Goal: Information Seeking & Learning: Check status

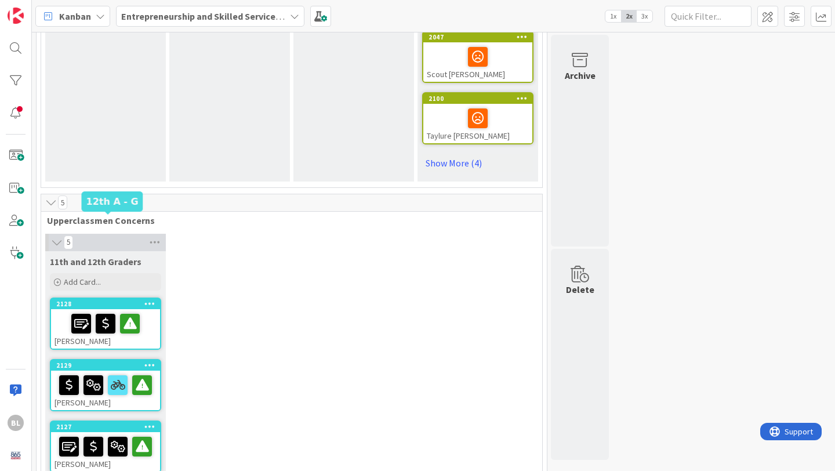
scroll to position [825, 0]
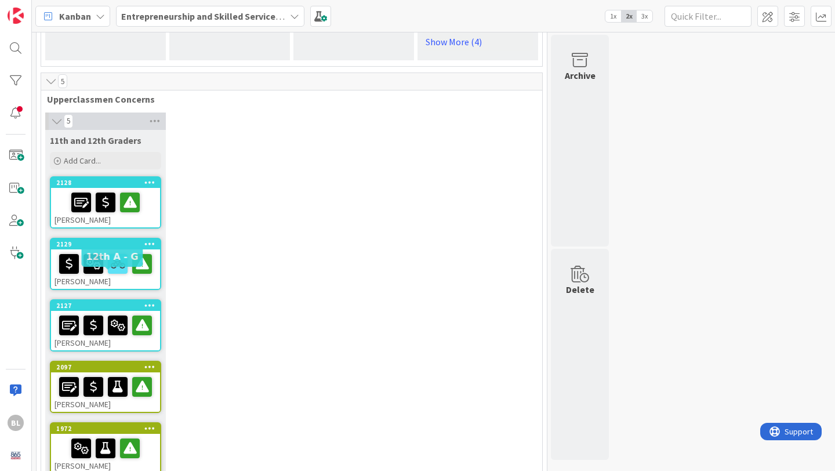
click at [116, 301] on div "2127" at bounding box center [108, 305] width 104 height 8
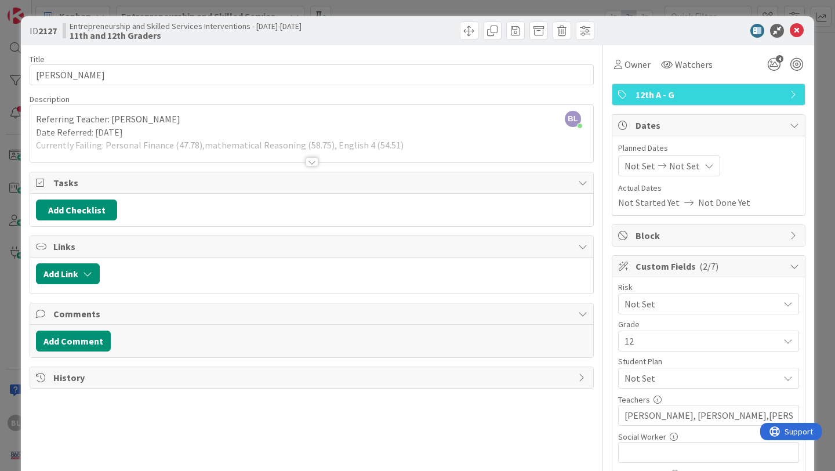
click at [311, 159] on div at bounding box center [311, 161] width 13 height 9
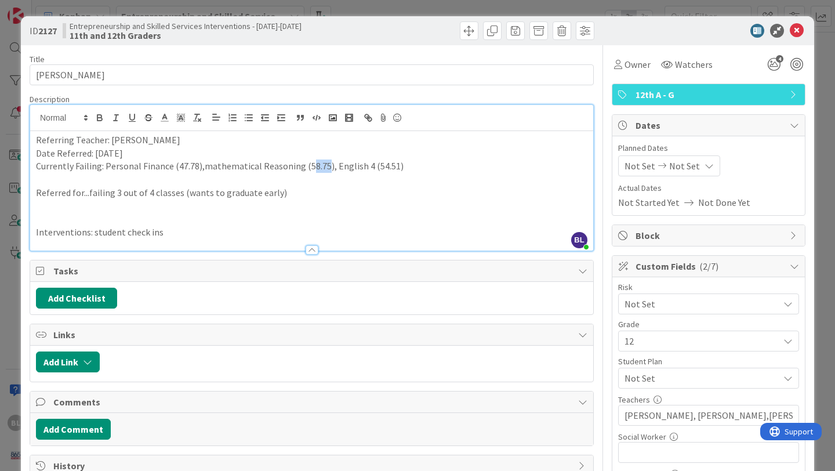
drag, startPoint x: 322, startPoint y: 166, endPoint x: 305, endPoint y: 164, distance: 16.3
click at [305, 164] on p "Currently Failing: Personal Finance (47.78),mathematical Reasoning (58.75), Eng…" at bounding box center [311, 165] width 551 height 13
drag, startPoint x: 390, startPoint y: 165, endPoint x: 370, endPoint y: 165, distance: 19.7
click at [370, 165] on p "Currently Failing: Personal Finance (47.78),mathematical Reasoning (55.95), Eng…" at bounding box center [311, 165] width 551 height 13
click at [115, 192] on p "Referred for...failing 3 out of 4 classes (wants to graduate early)" at bounding box center [311, 192] width 551 height 13
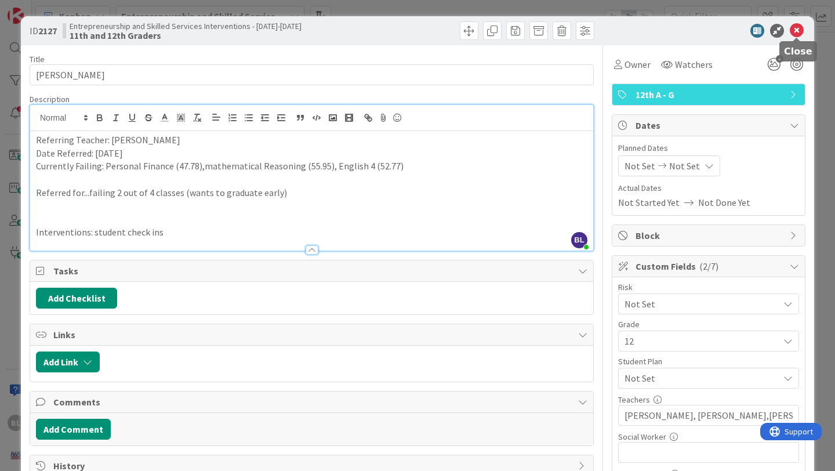
click at [796, 27] on icon at bounding box center [797, 31] width 14 height 14
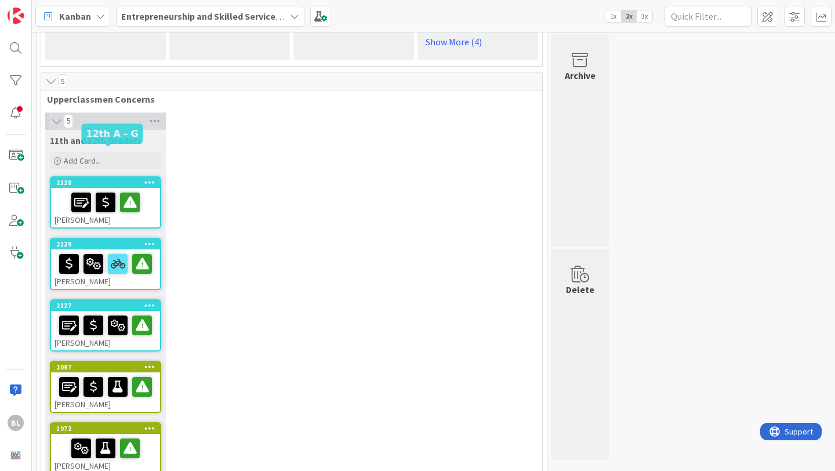
click at [108, 179] on div "2128" at bounding box center [108, 183] width 104 height 8
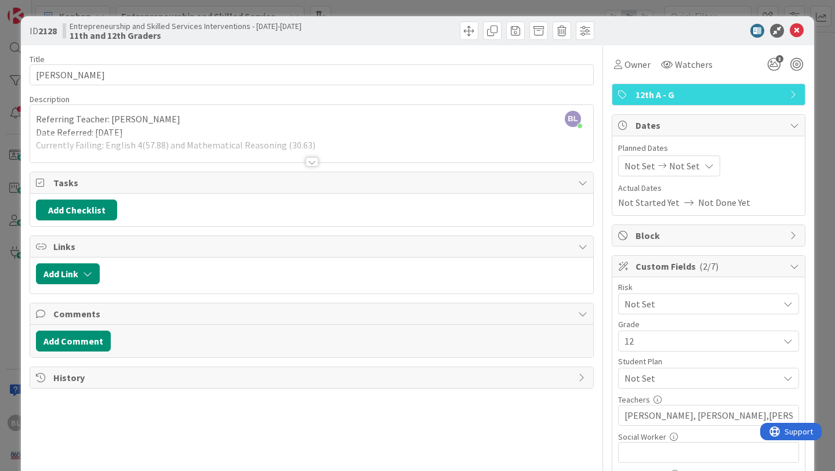
click at [312, 159] on div at bounding box center [311, 161] width 13 height 9
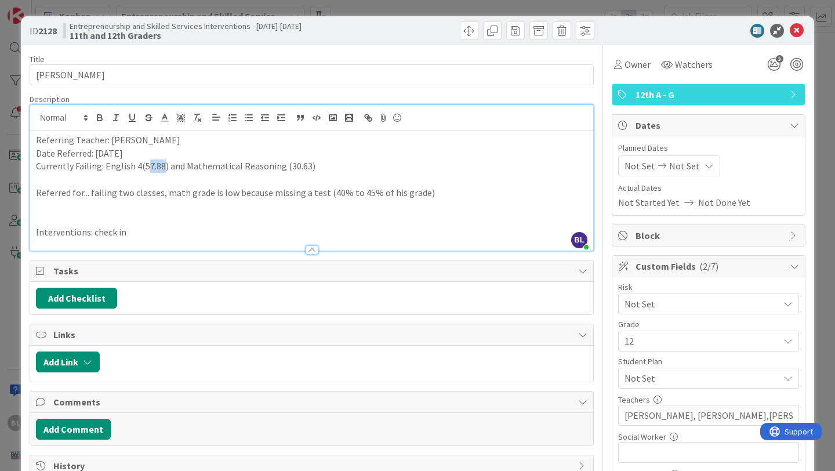
drag, startPoint x: 160, startPoint y: 166, endPoint x: 145, endPoint y: 166, distance: 15.1
click at [145, 166] on p "Currently Failing: English 4(57.88) and Mathematical Reasoning (30.63)" at bounding box center [311, 165] width 551 height 13
click at [305, 166] on p "Currently Failing: English 4(55.35) and Mathematical Reasoning (30.63)" at bounding box center [311, 165] width 551 height 13
drag, startPoint x: 427, startPoint y: 195, endPoint x: 165, endPoint y: 190, distance: 262.1
click at [165, 190] on p "Referred for... failing two classes, math grade is low because missing a test (…" at bounding box center [311, 192] width 551 height 13
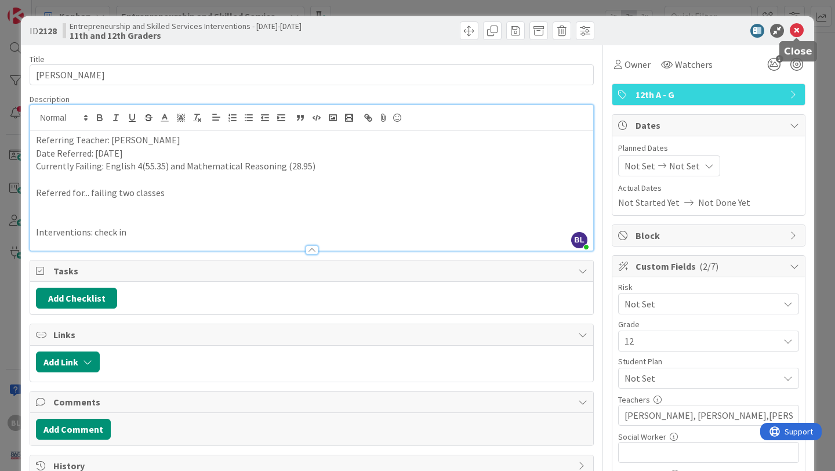
click at [796, 35] on icon at bounding box center [797, 31] width 14 height 14
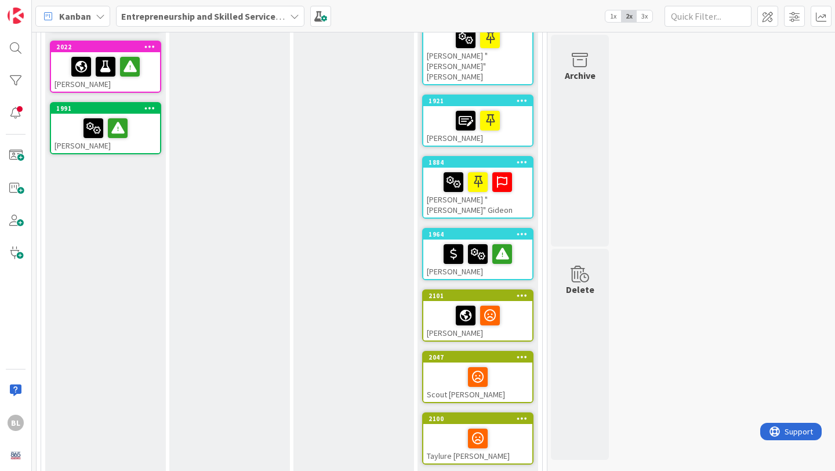
scroll to position [382, 0]
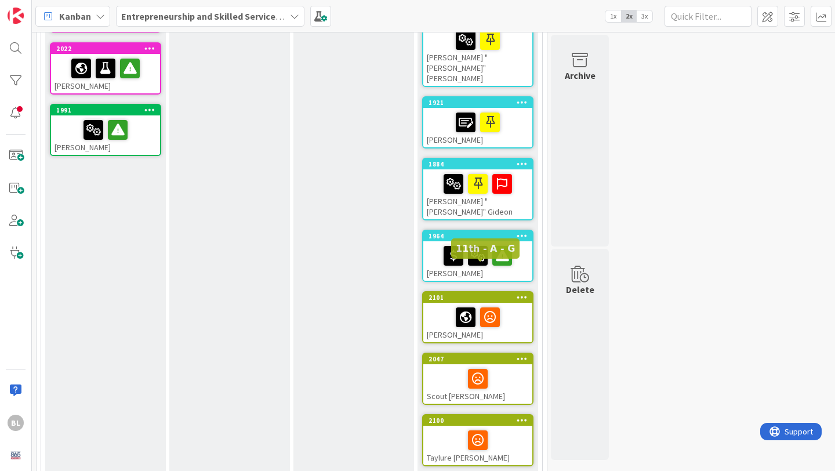
click at [466, 293] on div "2101" at bounding box center [480, 297] width 104 height 8
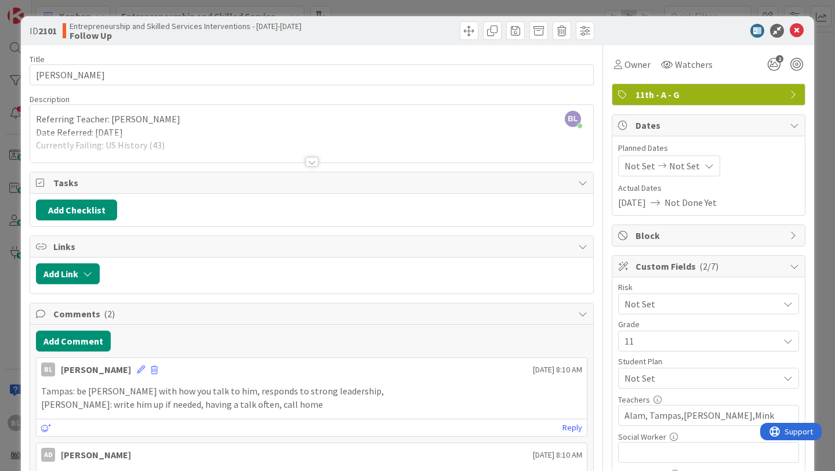
click at [316, 159] on div at bounding box center [311, 161] width 13 height 9
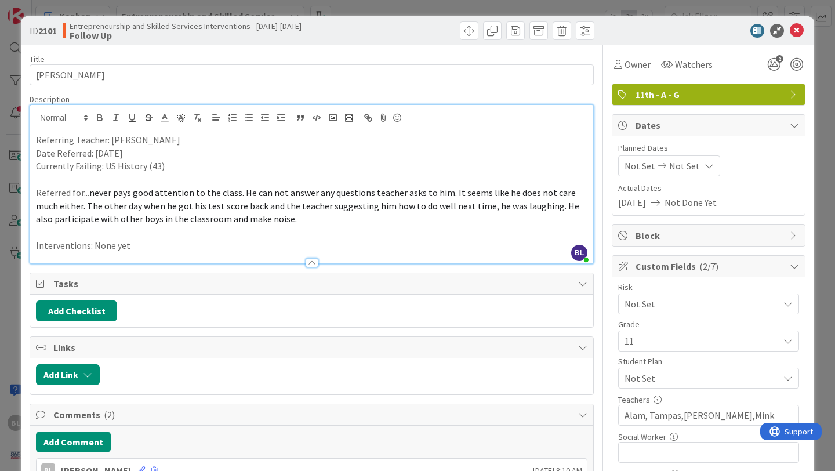
click at [167, 169] on p "Currently Failing: US History (43)" at bounding box center [311, 165] width 551 height 13
drag, startPoint x: 293, startPoint y: 169, endPoint x: 165, endPoint y: 167, distance: 127.5
click at [165, 167] on p "Currently Failing: US History (43), updated 9/16 US History (41.23)" at bounding box center [311, 165] width 551 height 13
click at [166, 118] on line at bounding box center [164, 118] width 3 height 0
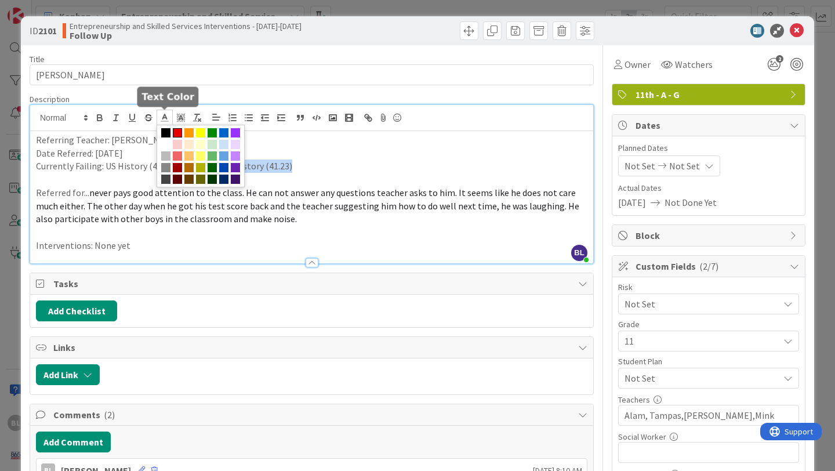
click at [180, 130] on span at bounding box center [177, 132] width 9 height 9
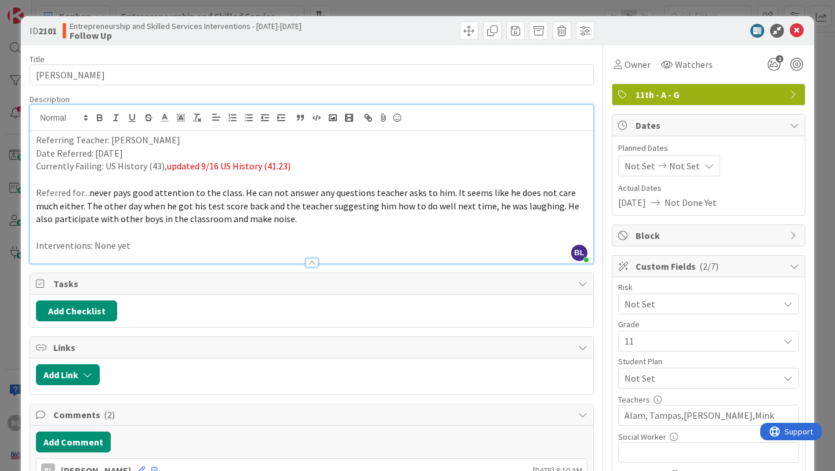
click at [315, 153] on p "Date Referred: [DATE]" at bounding box center [311, 153] width 551 height 13
click at [296, 168] on p "Currently Failing: US History (43), updated 9/16 US History (41.23)" at bounding box center [311, 165] width 551 height 13
click at [798, 27] on icon at bounding box center [797, 31] width 14 height 14
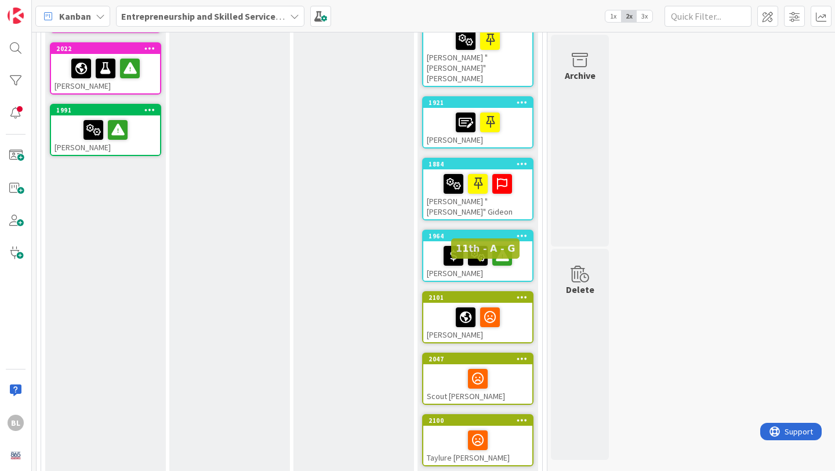
click at [486, 293] on div "2101" at bounding box center [480, 297] width 104 height 8
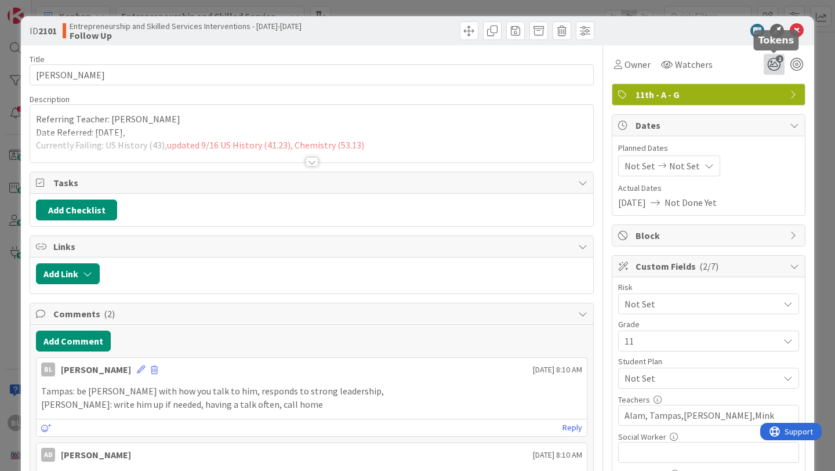
click at [770, 67] on icon "2" at bounding box center [773, 64] width 21 height 21
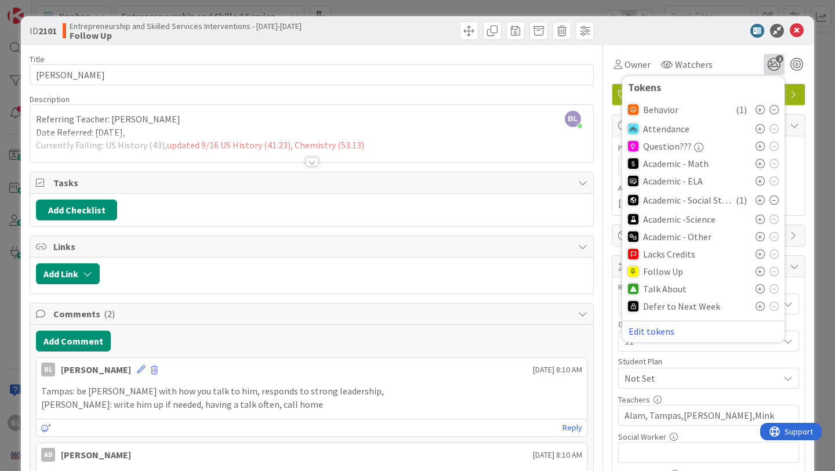
click at [762, 220] on icon at bounding box center [759, 218] width 9 height 9
click at [758, 220] on icon at bounding box center [759, 218] width 9 height 9
click at [759, 217] on icon at bounding box center [759, 220] width 9 height 9
click at [798, 30] on icon at bounding box center [797, 31] width 14 height 14
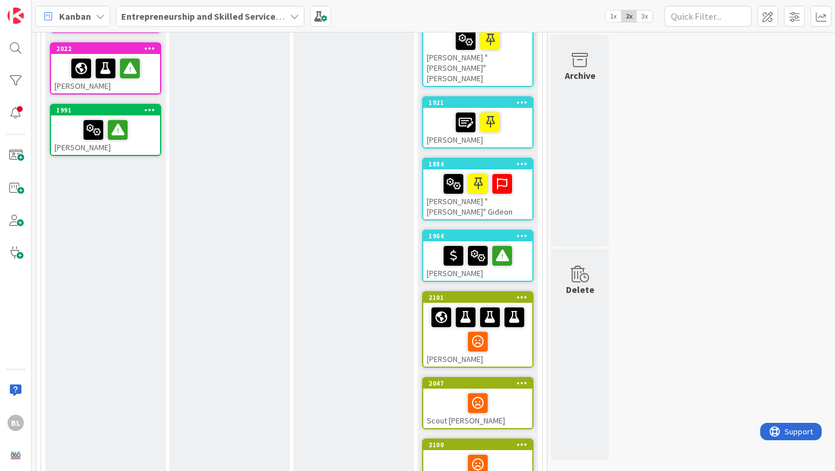
scroll to position [225, 0]
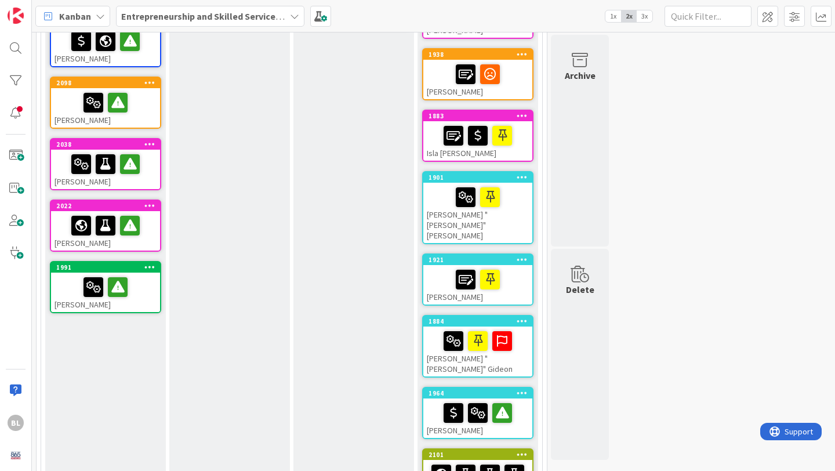
click at [295, 13] on icon at bounding box center [294, 16] width 9 height 9
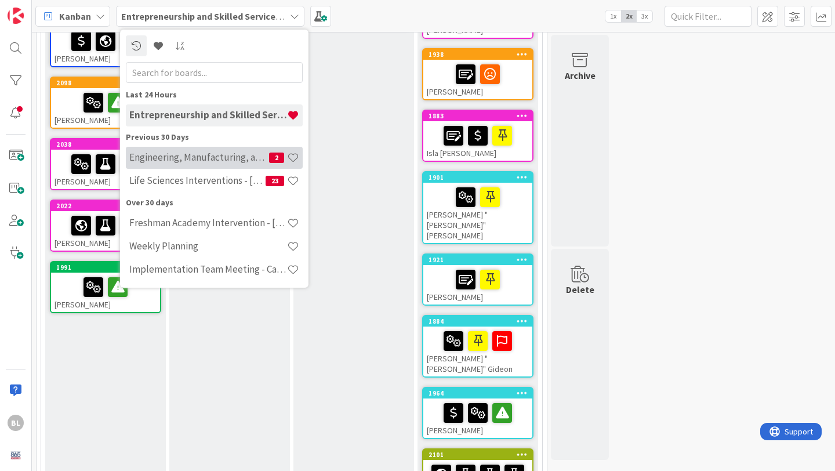
click at [177, 162] on h4 "Engineering, Manufacturing, and Transportation" at bounding box center [199, 157] width 140 height 12
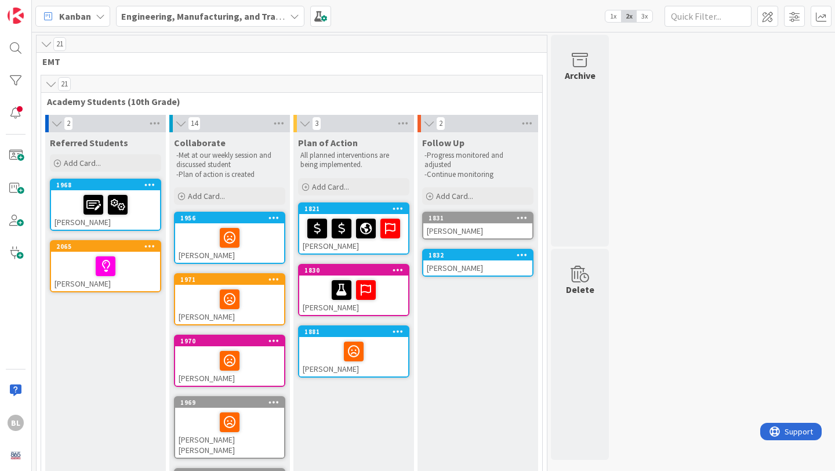
click at [290, 19] on icon at bounding box center [294, 16] width 9 height 9
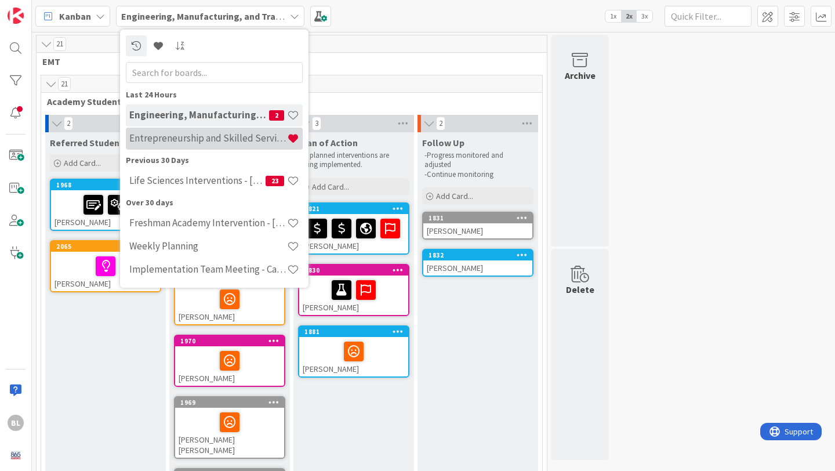
click at [181, 141] on h4 "Entrepreneurship and Skilled Services Interventions - [DATE]-[DATE]" at bounding box center [208, 138] width 158 height 12
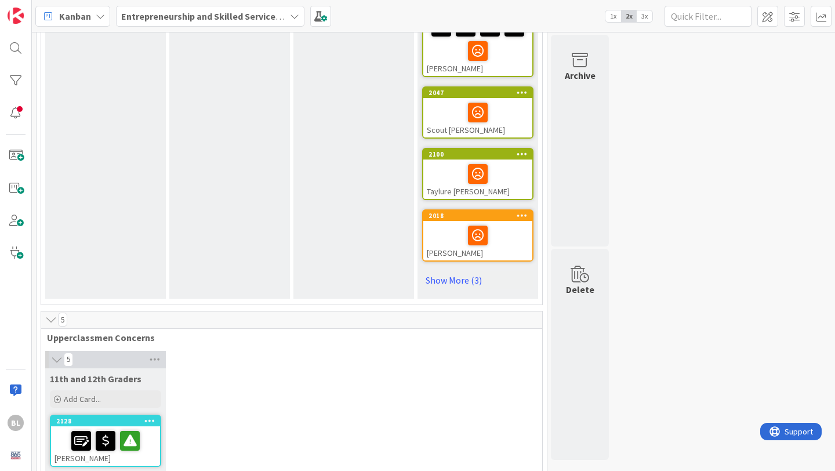
scroll to position [612, 0]
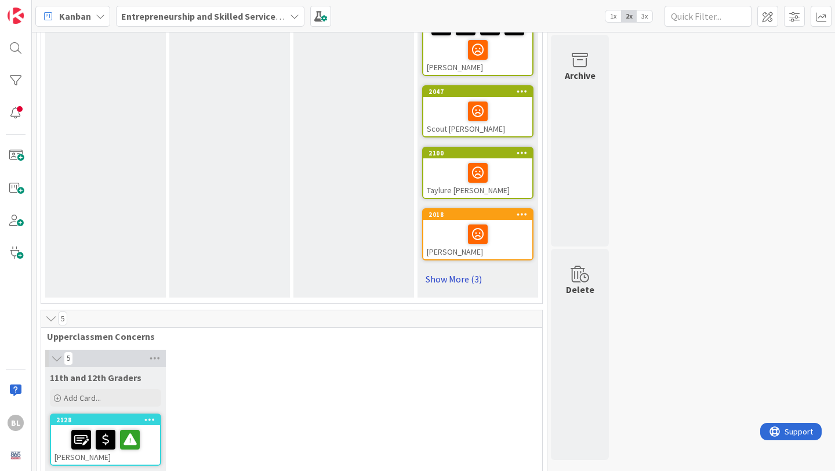
click at [446, 270] on link "Show More (3)" at bounding box center [477, 279] width 111 height 19
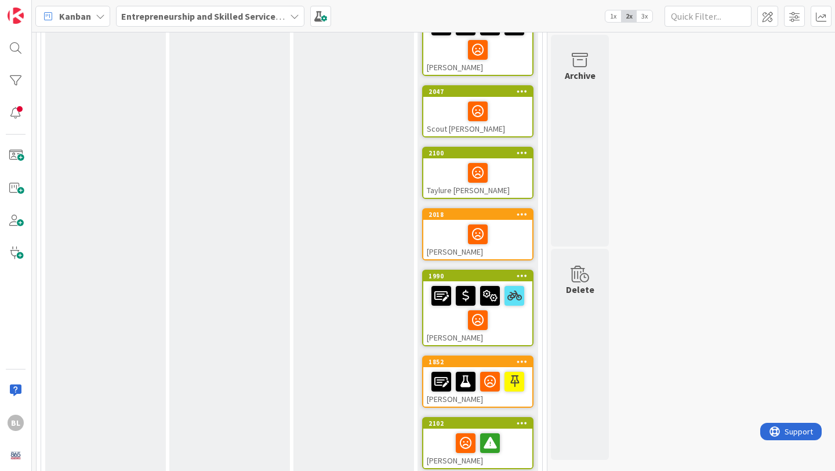
click at [457, 303] on div "[PERSON_NAME]" at bounding box center [477, 313] width 109 height 64
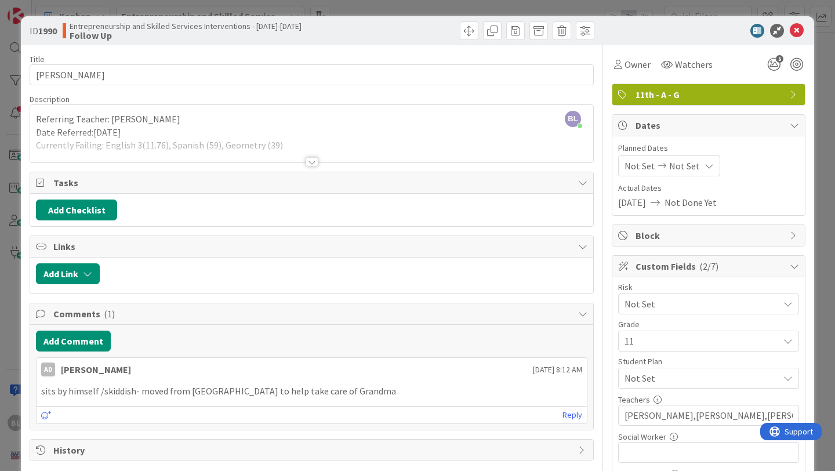
click at [314, 161] on div at bounding box center [311, 161] width 13 height 9
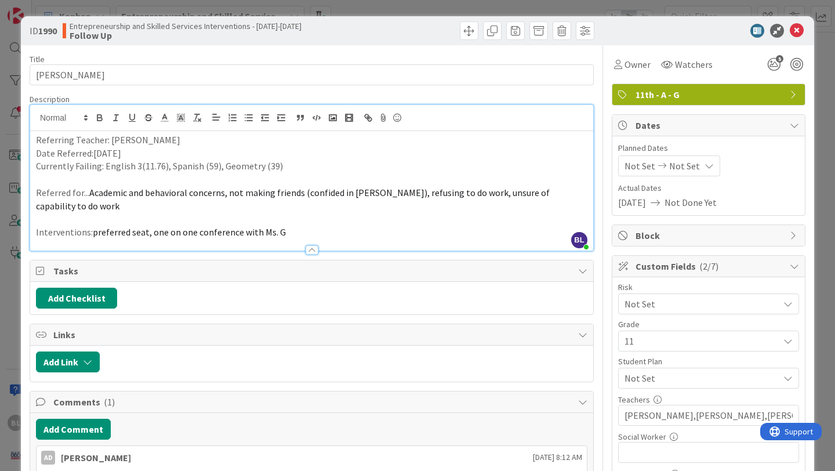
click at [278, 169] on p "Currently Failing: English 3(11.76), Spanish (59), Geometry (39)" at bounding box center [311, 165] width 551 height 13
drag, startPoint x: 275, startPoint y: 165, endPoint x: 104, endPoint y: 168, distance: 171.6
click at [104, 168] on p "Currently Failing: English 3(11.76), Spanish (59), Geometry (39), updated 9/16 …" at bounding box center [311, 165] width 551 height 13
copy p "English 3(11.76), Spanish (59), Geometry (39)"
click at [384, 166] on p "Currently Failing: English 3(11.76), Spanish (59), Geometry (39), updated 9/16 …" at bounding box center [311, 165] width 551 height 13
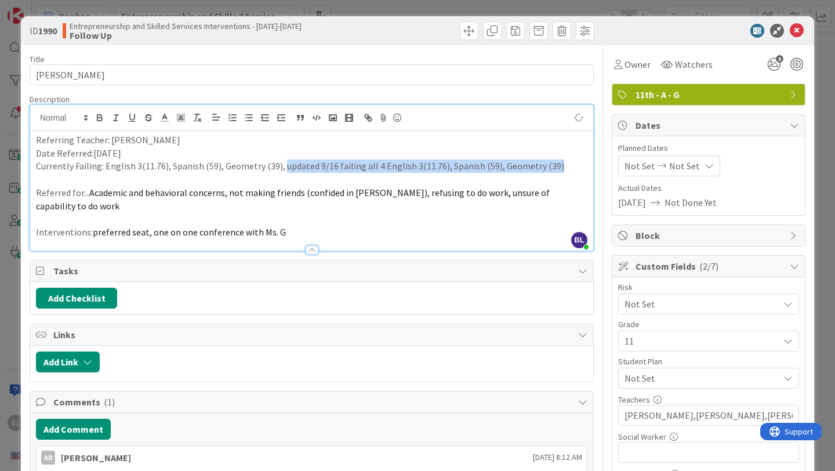
drag, startPoint x: 281, startPoint y: 166, endPoint x: 553, endPoint y: 169, distance: 271.9
click at [553, 169] on p "Currently Failing: English 3(11.76), Spanish (59), Geometry (39), updated 9/16 …" at bounding box center [311, 165] width 551 height 13
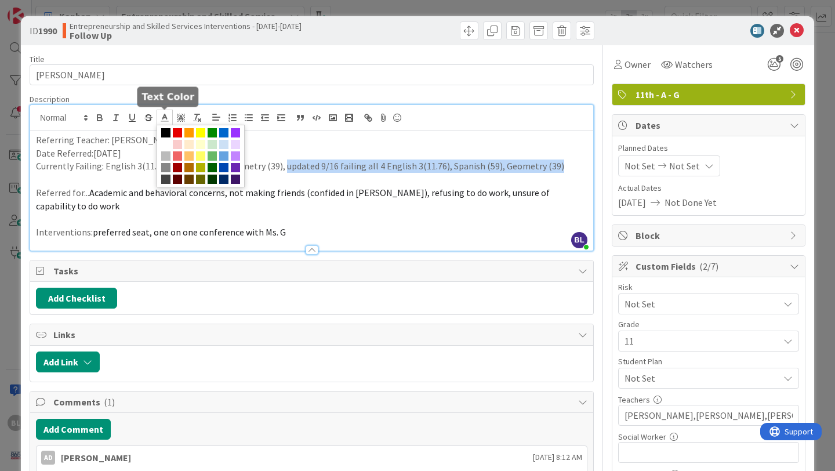
click at [168, 114] on icon at bounding box center [164, 117] width 10 height 10
click at [177, 133] on span at bounding box center [177, 132] width 9 height 9
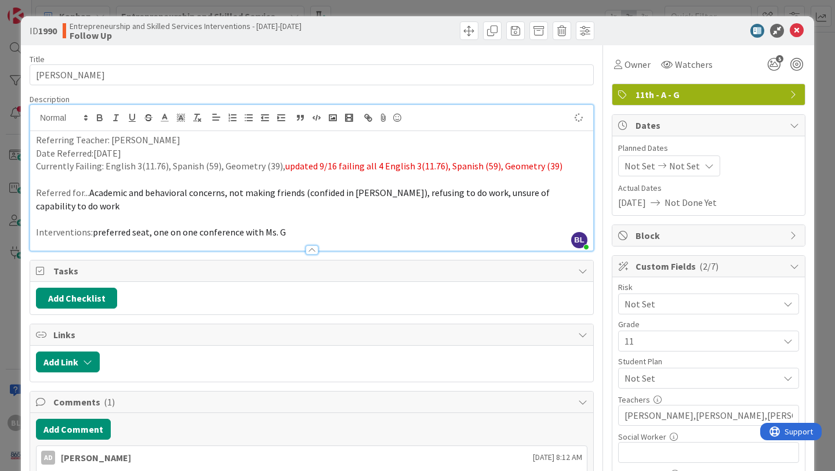
click at [432, 169] on span "updated 9/16 failing all 4 English 3(11.76), Spanish (59), Geometry (39)" at bounding box center [423, 166] width 277 height 12
click at [435, 166] on span "updated 9/16 failing all 4 English 3(11.76), Spanish (59), Geometry (39)" at bounding box center [423, 166] width 277 height 12
click at [482, 164] on span "updated 9/16 failing all 4 English 3(6.33), Spanish (59), Geometry (39)" at bounding box center [421, 166] width 272 height 12
click at [552, 165] on span "updated 9/16 failing all 4 English 3(6.33), Spanish (56.89), Geometry (39)" at bounding box center [426, 166] width 283 height 12
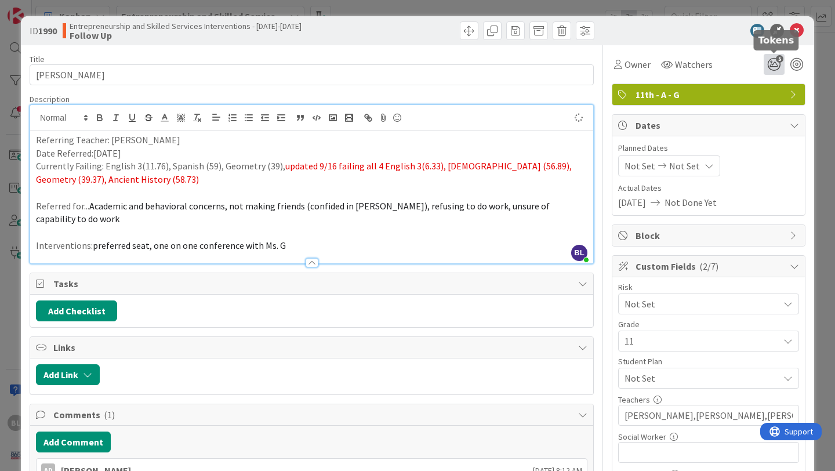
click at [777, 61] on span "5" at bounding box center [780, 59] width 8 height 8
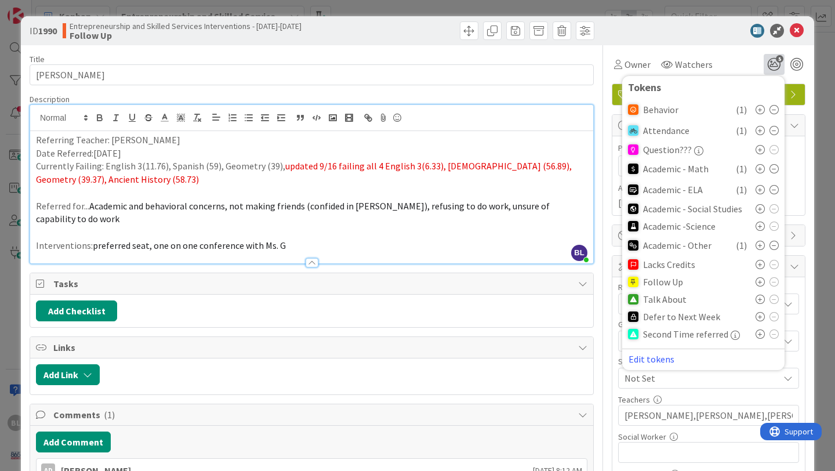
click at [759, 210] on icon at bounding box center [759, 208] width 9 height 9
click at [759, 208] on icon at bounding box center [759, 210] width 9 height 9
click at [797, 31] on icon at bounding box center [797, 31] width 14 height 14
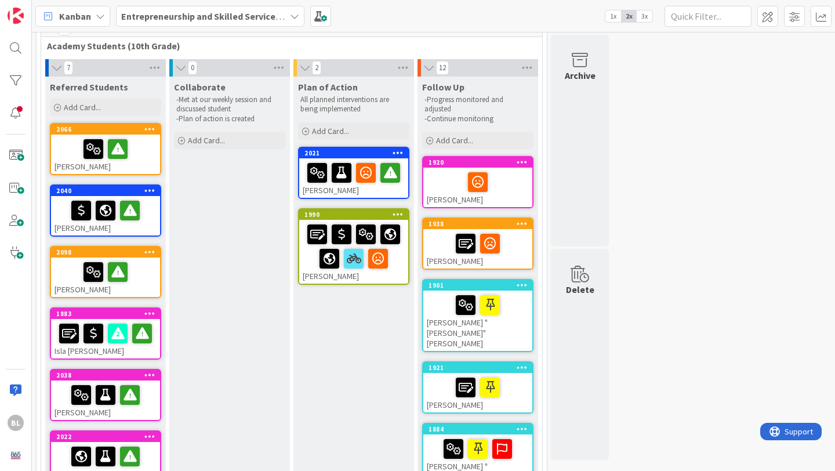
scroll to position [55, 0]
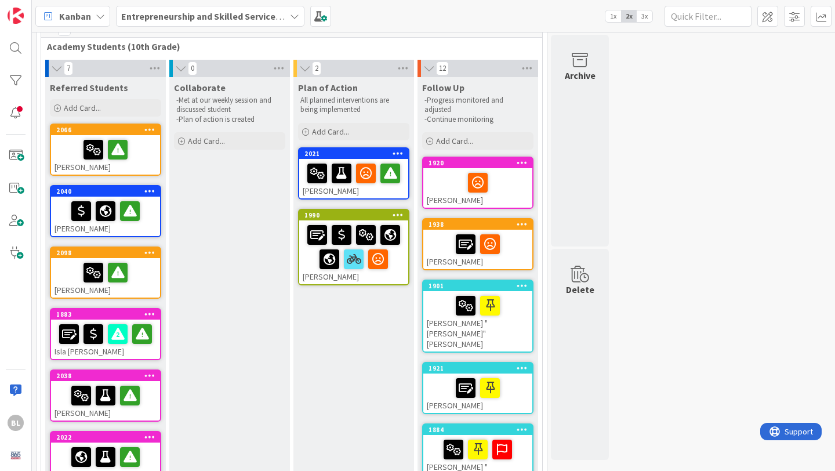
drag, startPoint x: 491, startPoint y: 247, endPoint x: 710, endPoint y: 1, distance: 329.3
